Goal: Information Seeking & Learning: Learn about a topic

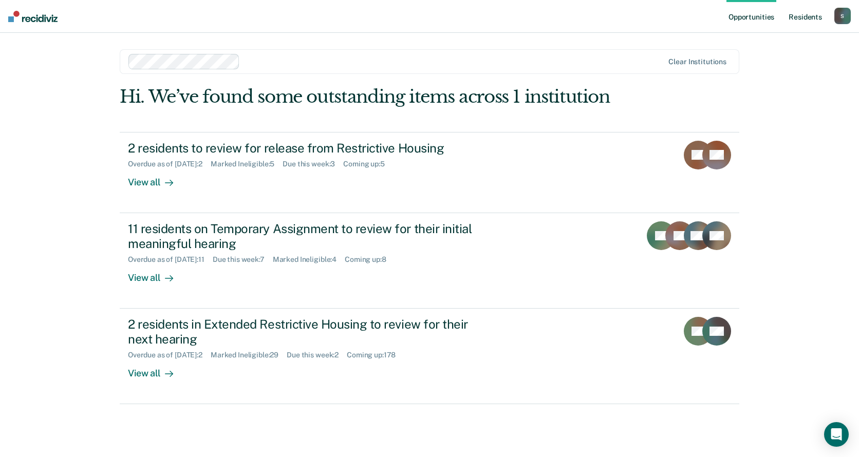
click at [802, 21] on link "Resident s" at bounding box center [804, 16] width 37 height 33
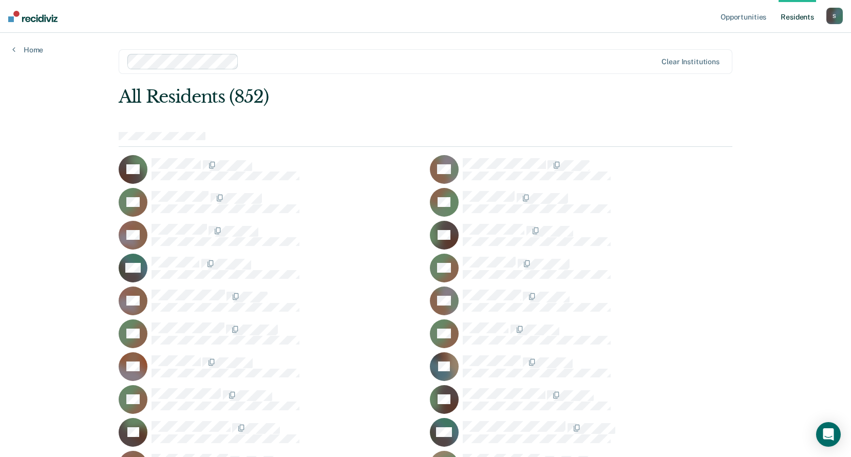
click at [273, 57] on div at bounding box center [449, 61] width 413 height 12
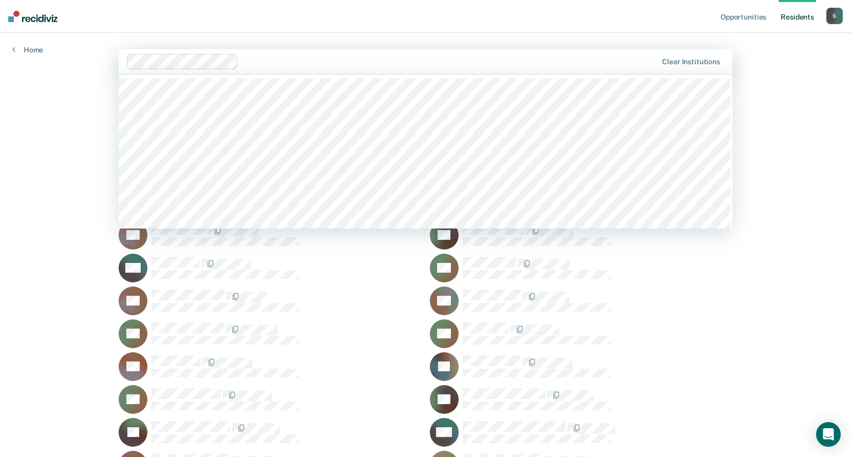
scroll to position [51, 0]
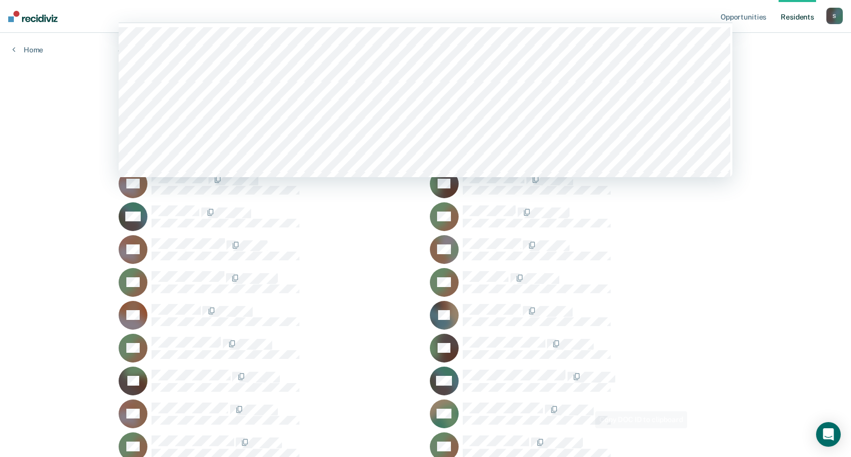
click at [677, 375] on div at bounding box center [598, 376] width 270 height 13
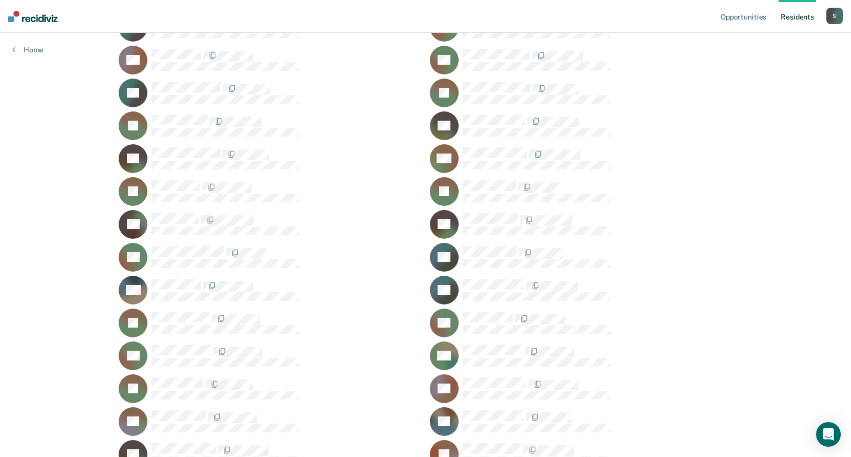
scroll to position [9824, 0]
